Goal: Information Seeking & Learning: Check status

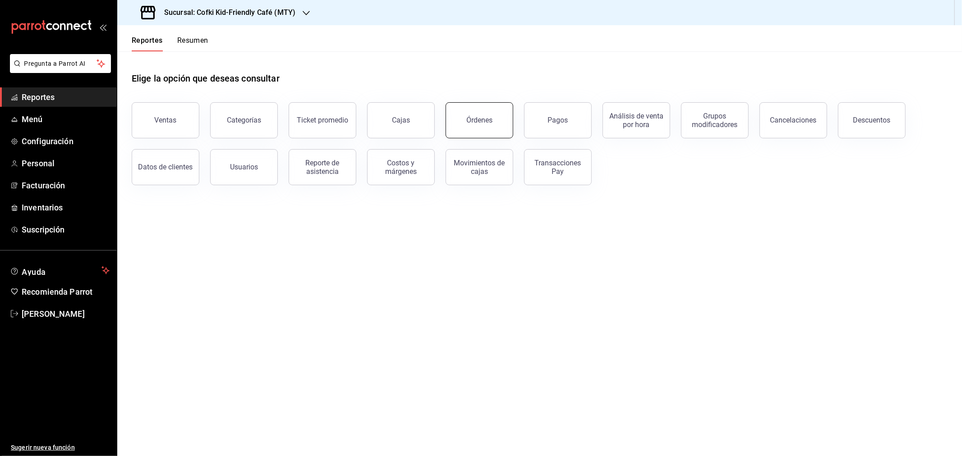
click at [466, 115] on button "Órdenes" at bounding box center [479, 120] width 68 height 36
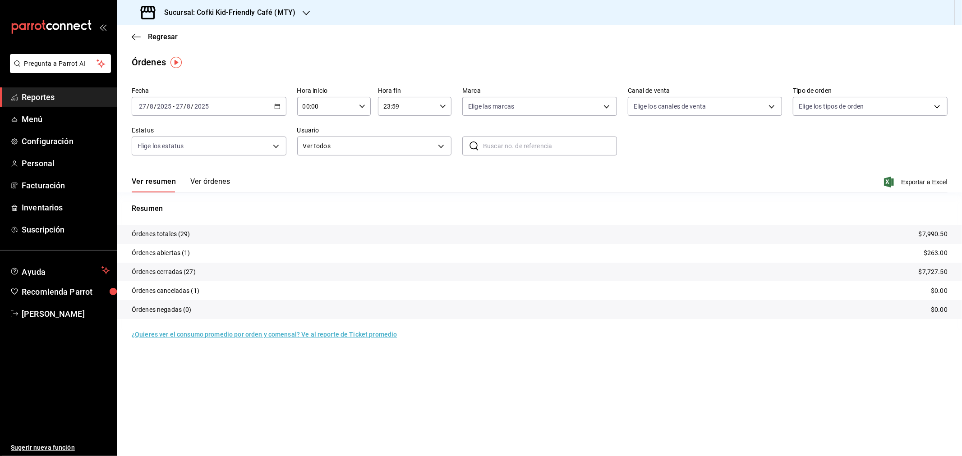
click at [208, 180] on button "Ver órdenes" at bounding box center [210, 184] width 40 height 15
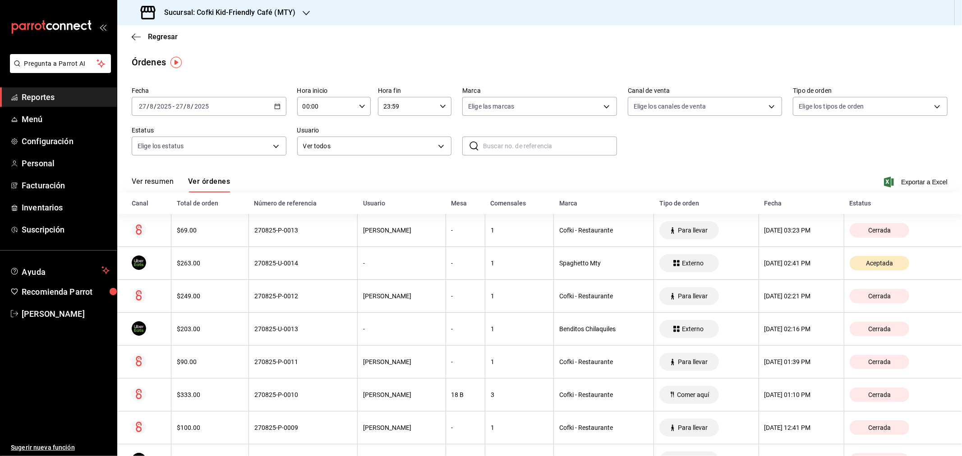
click at [145, 179] on button "Ver resumen" at bounding box center [153, 184] width 42 height 15
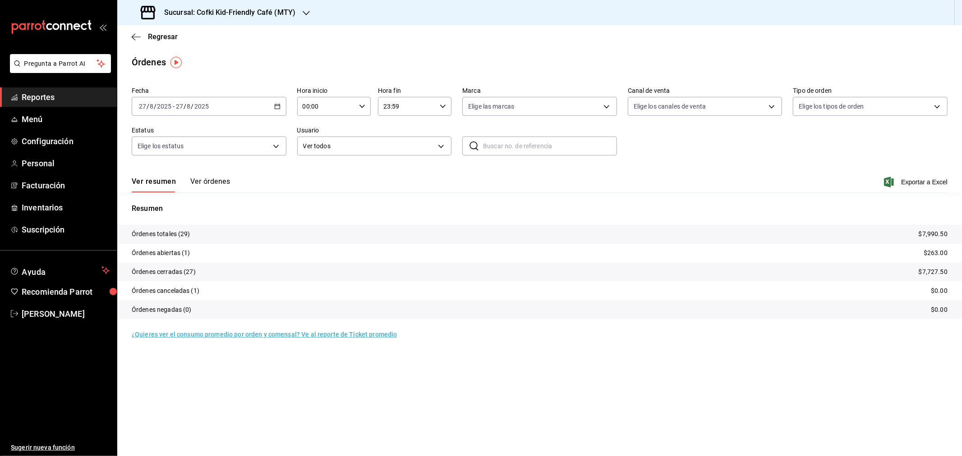
click at [260, 12] on h3 "Sucursal: Cofki Kid-Friendly Café (MTY)" at bounding box center [226, 12] width 138 height 11
click at [212, 53] on div "Cofki Cafe ([GEOGRAPHIC_DATA])" at bounding box center [184, 59] width 135 height 20
click at [207, 181] on button "Ver órdenes" at bounding box center [210, 184] width 40 height 15
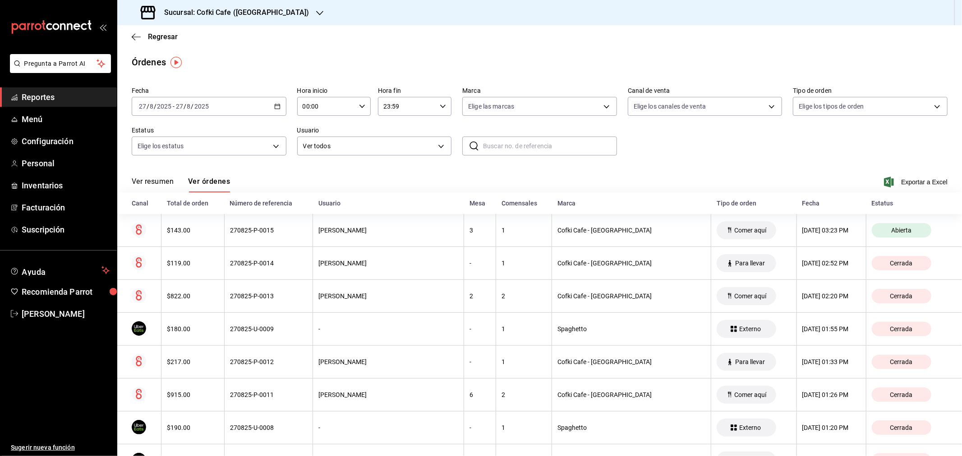
click at [145, 179] on button "Ver resumen" at bounding box center [153, 184] width 42 height 15
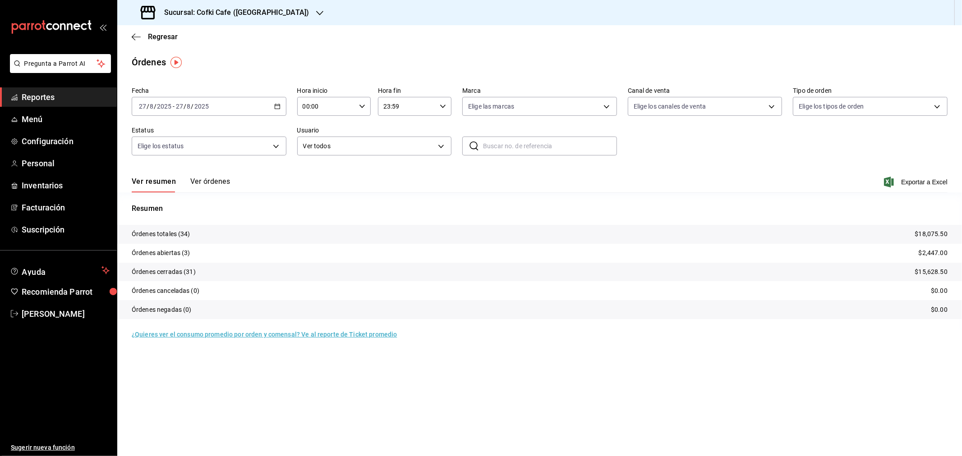
click at [255, 19] on div "Sucursal: Cofki Cafe ([GEOGRAPHIC_DATA])" at bounding box center [225, 12] width 202 height 25
click at [206, 35] on span "Cofki Kid-Friendly Café (MTY)" at bounding box center [165, 38] width 83 height 9
